Goal: Task Accomplishment & Management: Manage account settings

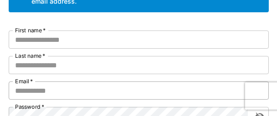
scroll to position [91, 0]
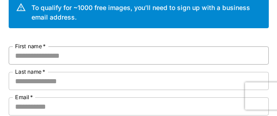
click at [77, 59] on input "First name   *" at bounding box center [139, 55] width 260 height 18
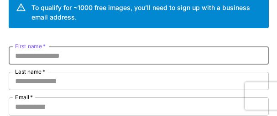
paste input "********"
type input "********"
click at [59, 80] on input "Last name   *" at bounding box center [139, 81] width 260 height 18
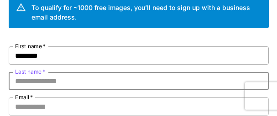
paste input "*********"
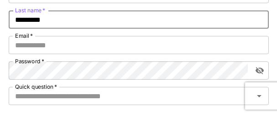
scroll to position [137, 0]
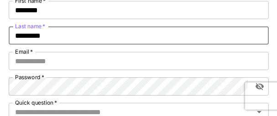
drag, startPoint x: 52, startPoint y: 35, endPoint x: 13, endPoint y: 36, distance: 38.8
click at [13, 36] on input "*********" at bounding box center [139, 35] width 260 height 18
type input "*********"
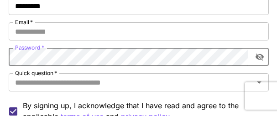
scroll to position [182, 0]
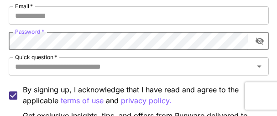
click at [259, 41] on icon "toggle password visibility" at bounding box center [259, 40] width 9 height 9
click at [0, 41] on div "Kick off with ~1000 free images! 🎈 Welcome to Runware To qualify for ~1000 free…" at bounding box center [138, 36] width 277 height 436
click at [169, 64] on input "Quick question   *" at bounding box center [130, 66] width 239 height 13
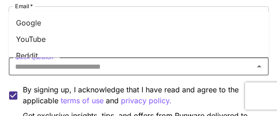
click at [35, 34] on li "YouTube" at bounding box center [139, 39] width 260 height 16
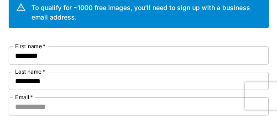
scroll to position [137, 0]
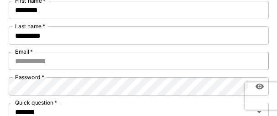
click at [63, 56] on input "Email   *" at bounding box center [139, 61] width 260 height 18
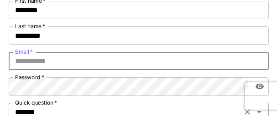
paste input "**********"
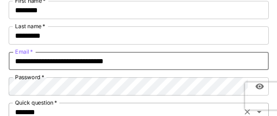
type input "**********"
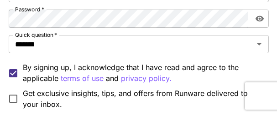
scroll to position [228, 0]
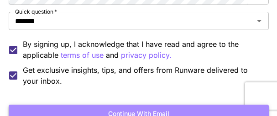
click at [132, 111] on button "Continue with email" at bounding box center [139, 114] width 260 height 19
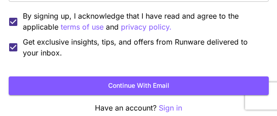
scroll to position [260, 0]
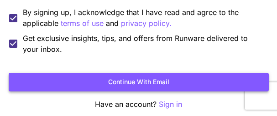
click at [119, 83] on button "Continue with email" at bounding box center [139, 82] width 260 height 19
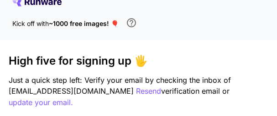
scroll to position [6, 0]
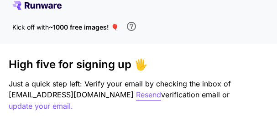
click at [149, 94] on p "Resend" at bounding box center [148, 94] width 25 height 11
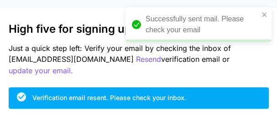
scroll to position [98, 0]
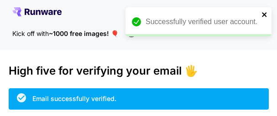
click at [264, 15] on icon "close" at bounding box center [264, 14] width 5 height 5
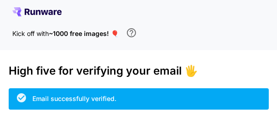
click at [36, 10] on icon at bounding box center [36, 11] width 49 height 9
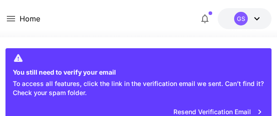
click at [256, 19] on icon at bounding box center [256, 18] width 5 height 3
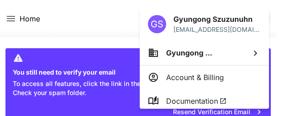
click at [97, 13] on div at bounding box center [142, 58] width 284 height 116
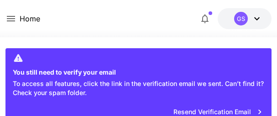
click at [256, 17] on icon at bounding box center [256, 18] width 11 height 11
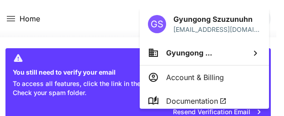
click at [116, 18] on div at bounding box center [142, 58] width 284 height 116
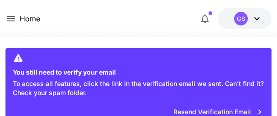
click at [8, 16] on icon at bounding box center [10, 18] width 11 height 11
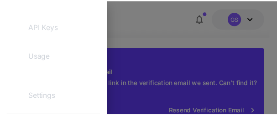
scroll to position [182, 0]
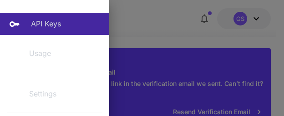
click at [41, 21] on p "API Keys" at bounding box center [46, 23] width 30 height 11
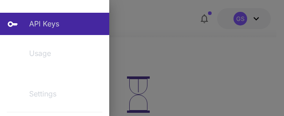
click at [226, 57] on div at bounding box center [142, 58] width 284 height 116
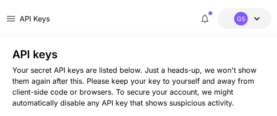
click at [161, 36] on div at bounding box center [138, 31] width 277 height 11
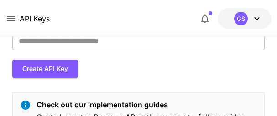
scroll to position [46, 0]
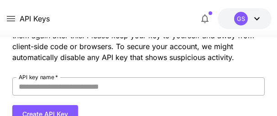
click at [55, 87] on input "API key name   *" at bounding box center [138, 86] width 253 height 18
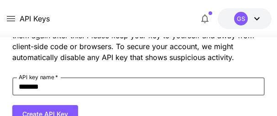
scroll to position [91, 0]
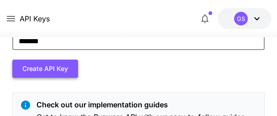
type input "*******"
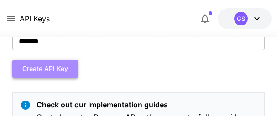
click at [40, 67] on button "Create API Key" at bounding box center [45, 69] width 66 height 19
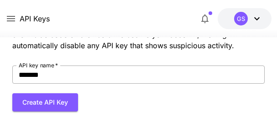
scroll to position [54, 0]
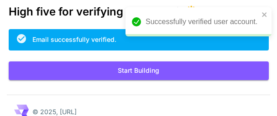
scroll to position [43, 0]
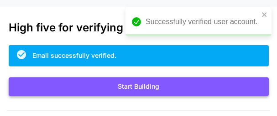
click at [134, 92] on button "Start Building" at bounding box center [139, 86] width 260 height 19
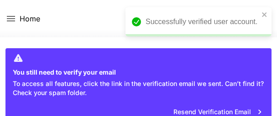
click at [13, 19] on icon at bounding box center [11, 18] width 8 height 5
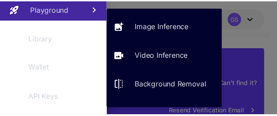
scroll to position [137, 0]
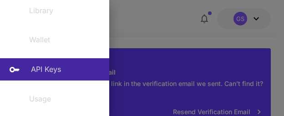
click at [44, 72] on p "API Keys" at bounding box center [46, 69] width 30 height 11
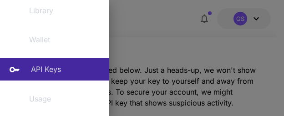
click at [62, 67] on div "API Keys" at bounding box center [66, 69] width 71 height 11
click at [159, 45] on div at bounding box center [142, 58] width 284 height 116
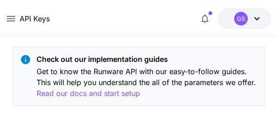
scroll to position [91, 0]
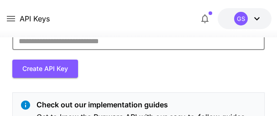
click at [60, 43] on input "API key name   *" at bounding box center [138, 41] width 253 height 18
type input "*******"
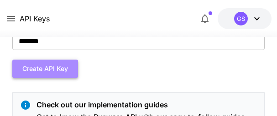
click at [39, 69] on button "Create API Key" at bounding box center [45, 69] width 66 height 19
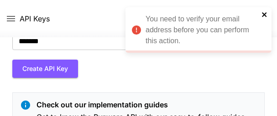
click at [263, 13] on icon "close" at bounding box center [264, 14] width 6 height 7
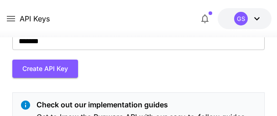
scroll to position [0, 0]
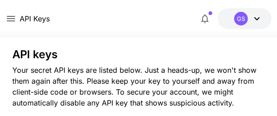
click at [256, 17] on icon at bounding box center [256, 18] width 11 height 11
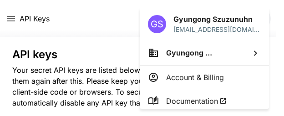
click at [76, 23] on div at bounding box center [142, 58] width 284 height 116
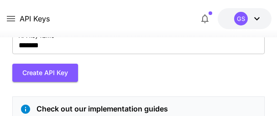
scroll to position [91, 0]
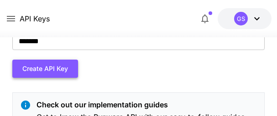
click at [48, 68] on button "Create API Key" at bounding box center [45, 69] width 66 height 19
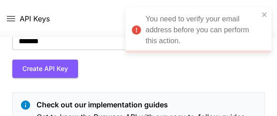
click at [180, 27] on div "You need to verify your email address before you can perform this action." at bounding box center [201, 30] width 113 height 33
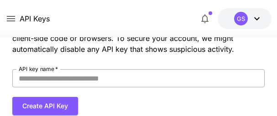
click at [56, 82] on input "API key name   *" at bounding box center [138, 78] width 253 height 18
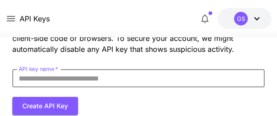
type input "*******"
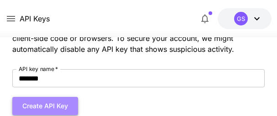
click at [36, 108] on button "Create API Key" at bounding box center [45, 106] width 66 height 19
